Goal: Information Seeking & Learning: Compare options

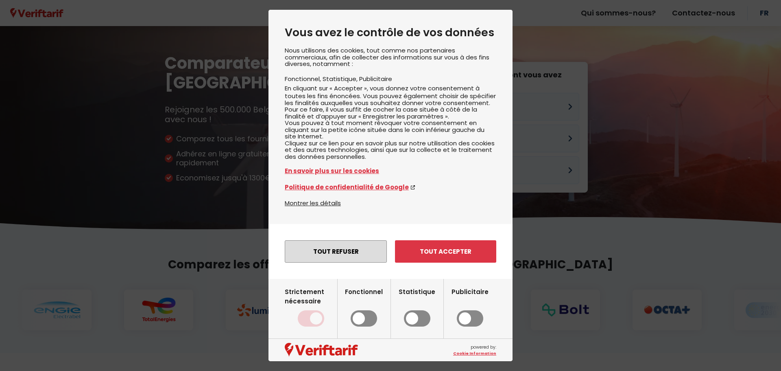
click at [362, 263] on button "Tout refuser" at bounding box center [336, 251] width 102 height 22
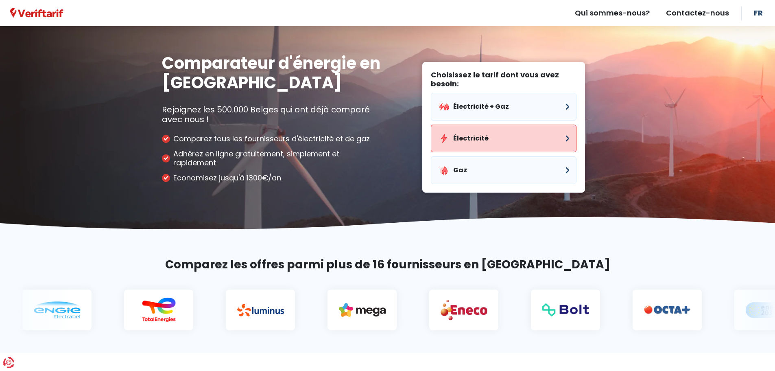
click at [488, 138] on button "Électricité" at bounding box center [504, 139] width 146 height 28
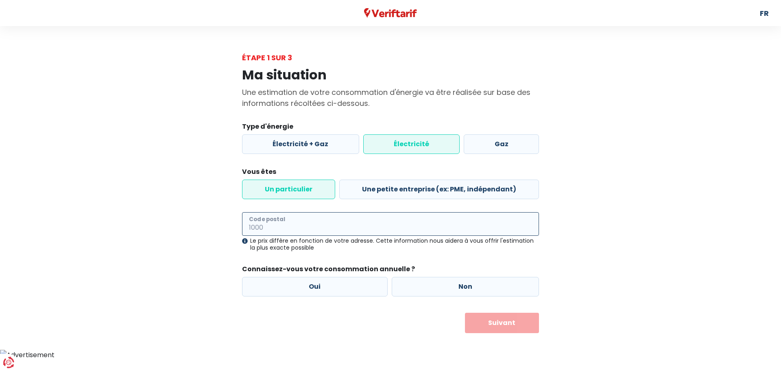
click at [293, 224] on input "Code postal" at bounding box center [390, 224] width 297 height 24
type input "1360"
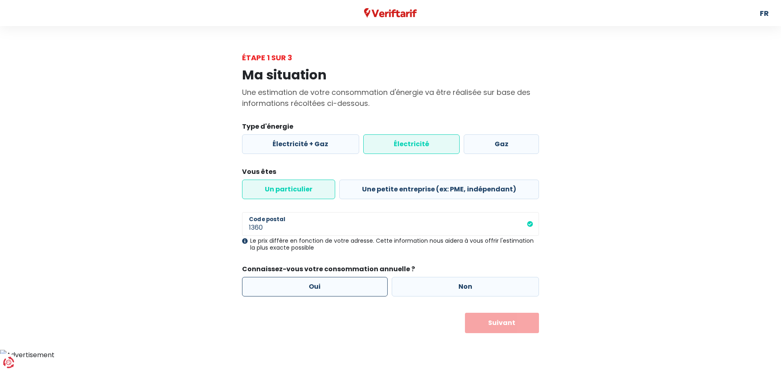
click at [323, 287] on label "Oui" at bounding box center [315, 287] width 146 height 20
click at [323, 287] on input "Oui" at bounding box center [315, 287] width 146 height 20
radio input "true"
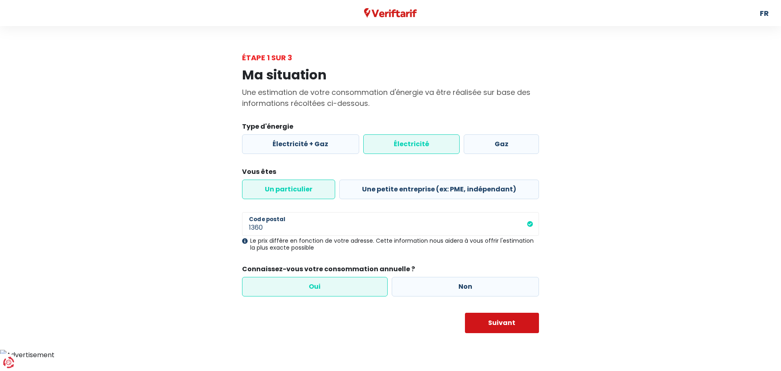
click at [507, 322] on button "Suivant" at bounding box center [502, 323] width 74 height 20
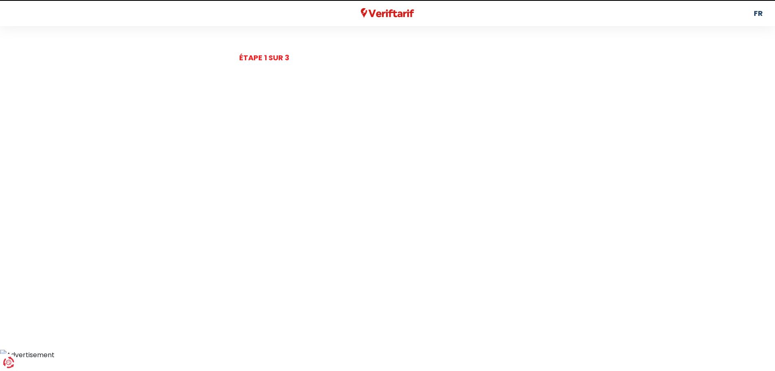
select select
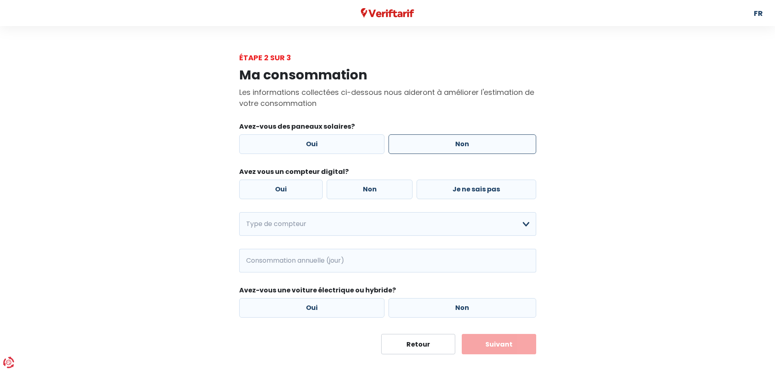
click at [481, 143] on label "Non" at bounding box center [463, 144] width 148 height 20
click at [481, 143] on input "Non" at bounding box center [463, 144] width 148 height 20
radio input "true"
click at [376, 191] on label "Non" at bounding box center [370, 189] width 86 height 20
click at [376, 191] on input "Non" at bounding box center [370, 189] width 86 height 20
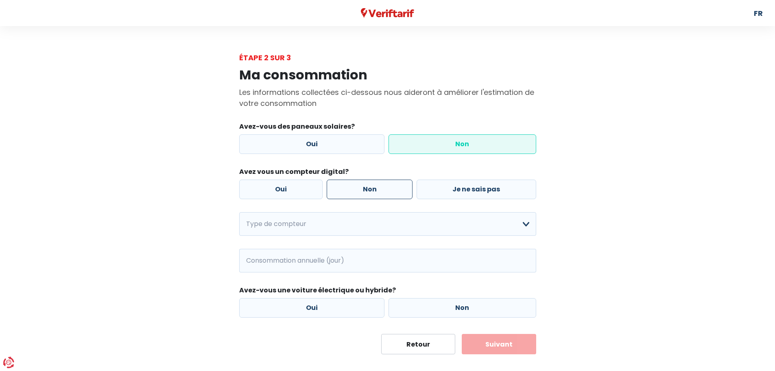
radio input "true"
click at [335, 231] on select "Mono-horaire Bi-horaire Mono-horaire + exclusif nuit Bi-horaire + exclusif nuit…" at bounding box center [387, 224] width 297 height 24
select select "day_night_bi_hourly"
click at [239, 212] on select "Mono-horaire Bi-horaire Mono-horaire + exclusif nuit Bi-horaire + exclusif nuit…" at bounding box center [387, 224] width 297 height 24
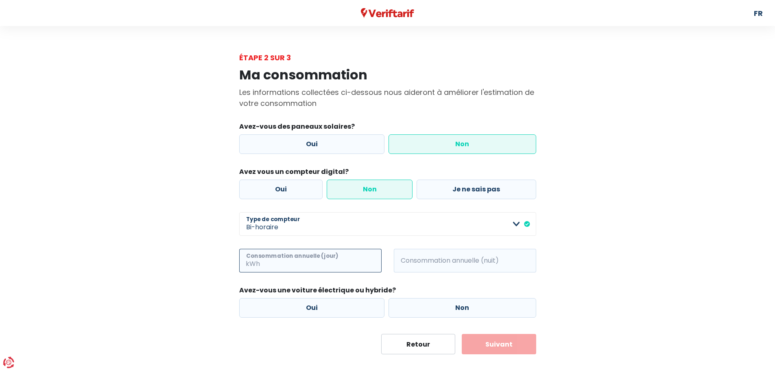
click at [320, 266] on input "Consommation annuelle (jour)" at bounding box center [322, 261] width 120 height 24
paste input "841,"
type input "842"
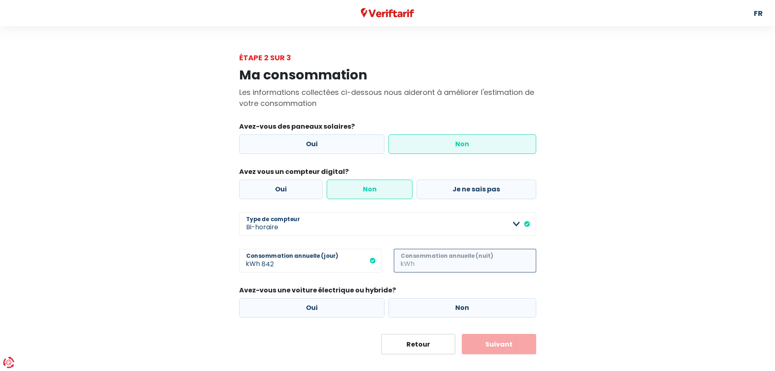
click at [430, 257] on input "Consommation annuelle (nuit)" at bounding box center [476, 261] width 120 height 24
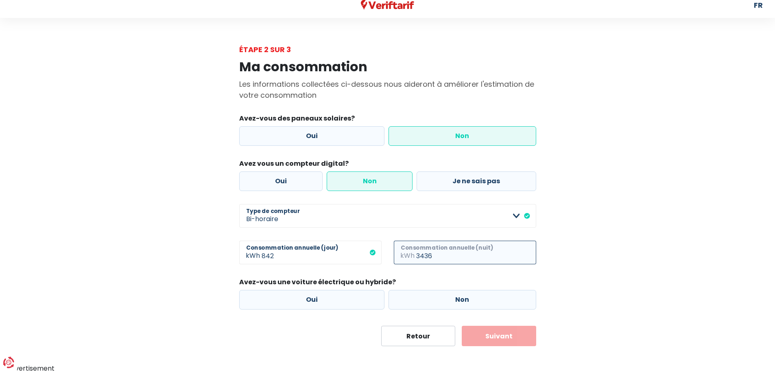
scroll to position [10, 0]
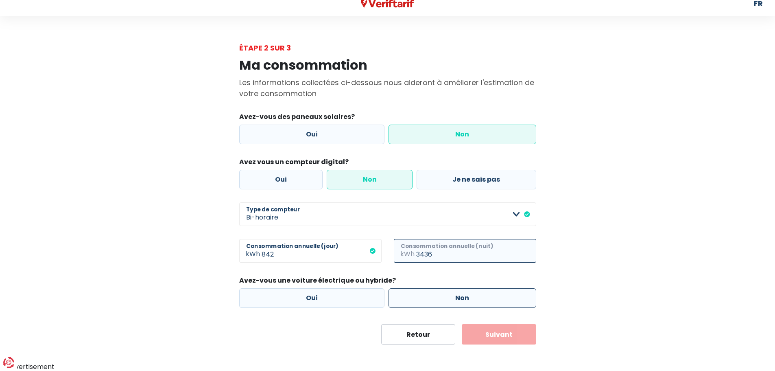
type input "3436"
click at [411, 297] on label "Non" at bounding box center [463, 298] width 148 height 20
click at [411, 297] on input "Non" at bounding box center [463, 298] width 148 height 20
radio input "true"
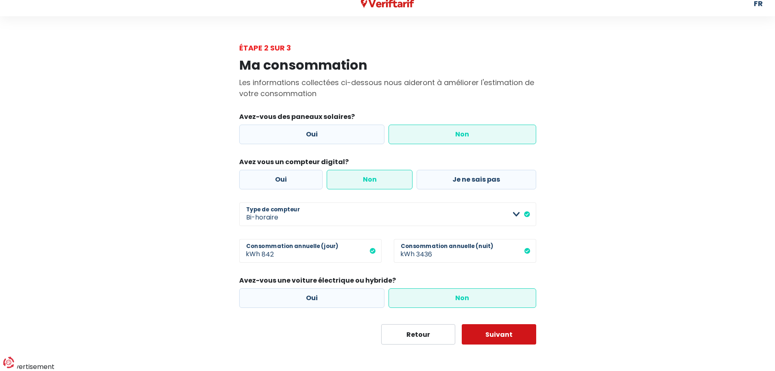
click at [499, 336] on button "Suivant" at bounding box center [499, 334] width 74 height 20
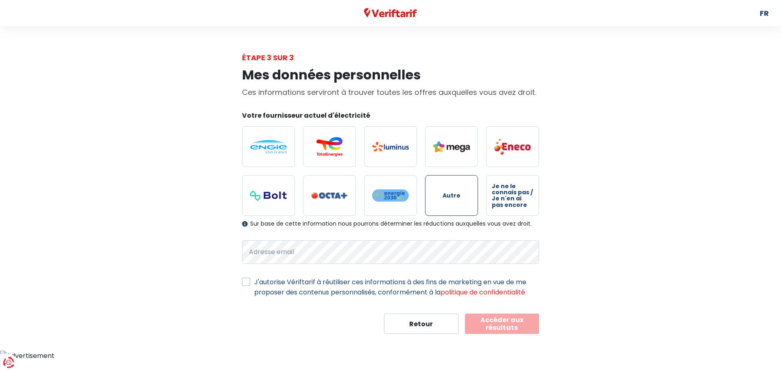
click at [453, 194] on span "Autre" at bounding box center [452, 196] width 18 height 6
click at [453, 194] on input "Autre" at bounding box center [451, 195] width 53 height 41
radio input "true"
click at [275, 284] on label "J'autorise Vériftarif à réutiliser ces informations à des fins de marketing en …" at bounding box center [396, 287] width 285 height 20
click at [250, 284] on input "J'autorise Vériftarif à réutiliser ces informations à des fins de marketing en …" at bounding box center [246, 281] width 8 height 8
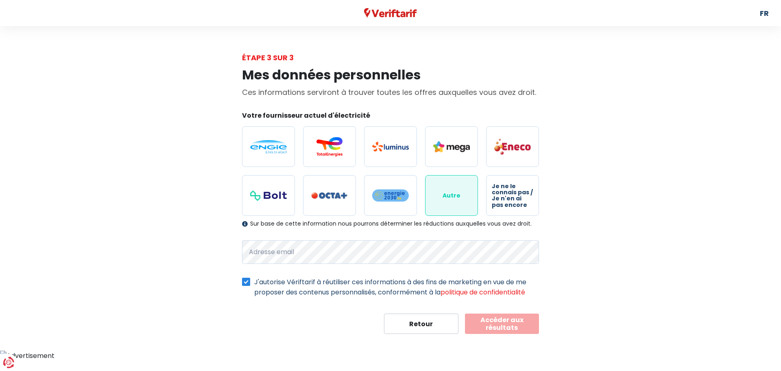
click at [256, 282] on label "J'autorise Vériftarif à réutiliser ces informations à des fins de marketing en …" at bounding box center [396, 287] width 285 height 20
click at [250, 282] on input "J'autorise Vériftarif à réutiliser ces informations à des fins de marketing en …" at bounding box center [246, 281] width 8 height 8
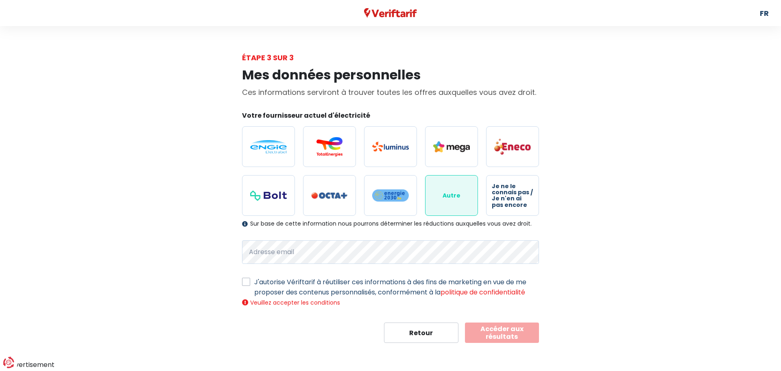
click at [267, 282] on label "J'autorise Vériftarif à réutiliser ces informations à des fins de marketing en …" at bounding box center [396, 287] width 285 height 20
click at [250, 282] on input "J'autorise Vériftarif à réutiliser ces informations à des fins de marketing en …" at bounding box center [246, 281] width 8 height 8
checkbox input "true"
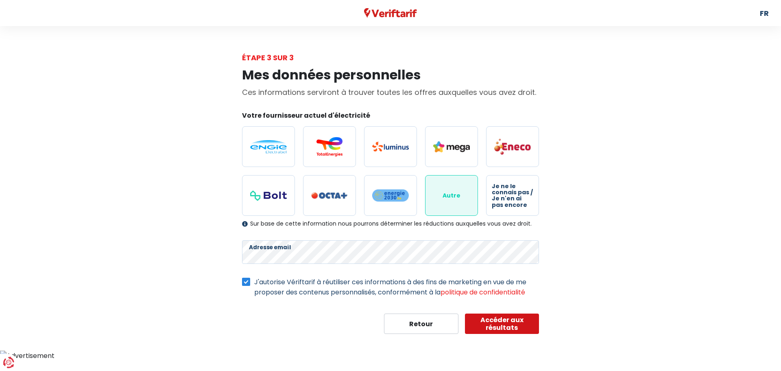
click at [502, 325] on button "Accéder aux résultats" at bounding box center [502, 323] width 74 height 20
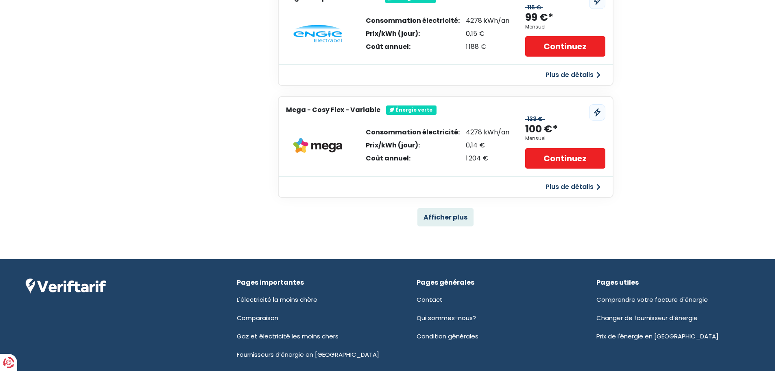
scroll to position [529, 0]
